Goal: Navigation & Orientation: Go to known website

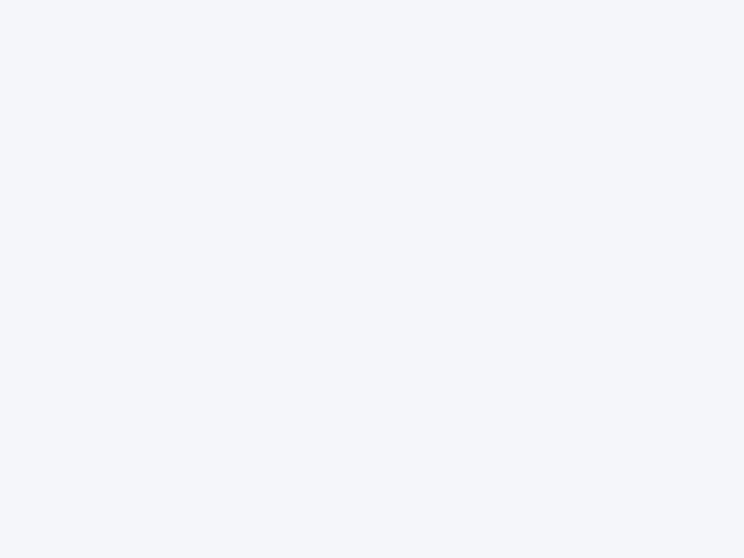
click at [372, 279] on div at bounding box center [372, 279] width 744 height 558
